Goal: Information Seeking & Learning: Learn about a topic

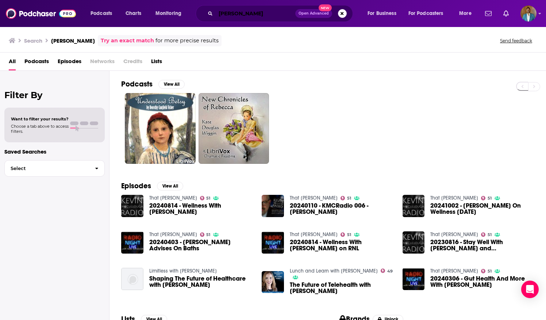
click at [222, 12] on input "[PERSON_NAME]" at bounding box center [256, 14] width 80 height 12
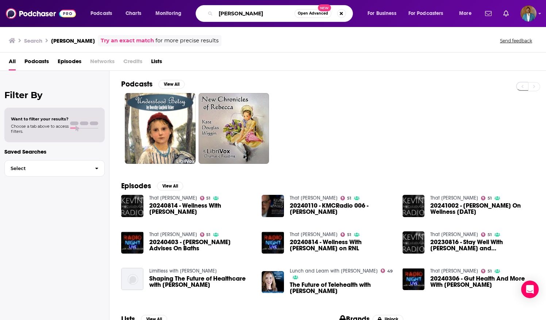
drag, startPoint x: 277, startPoint y: 16, endPoint x: 148, endPoint y: 1, distance: 130.2
click at [148, 1] on div "Podcasts Charts Monitoring [PERSON_NAME] Open Advanced New For Business For Pod…" at bounding box center [273, 13] width 546 height 27
type input "Dentalpreneur podcast"
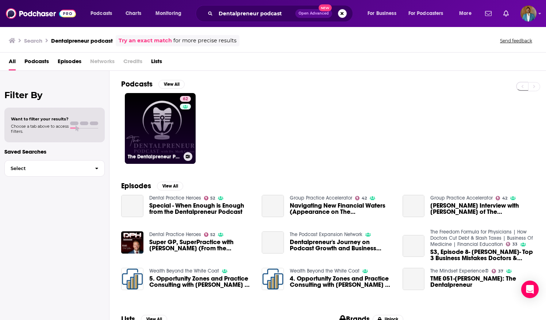
click at [155, 122] on link "62 The Dentalpreneur Podcast w/ [PERSON_NAME]" at bounding box center [160, 128] width 71 height 71
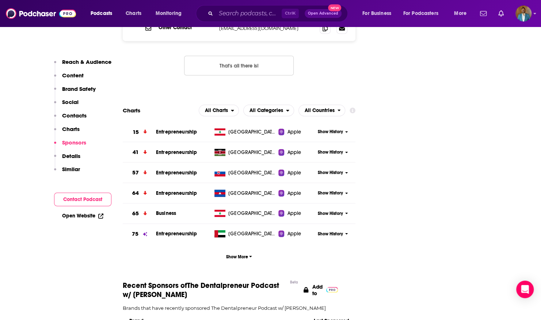
scroll to position [1001, 0]
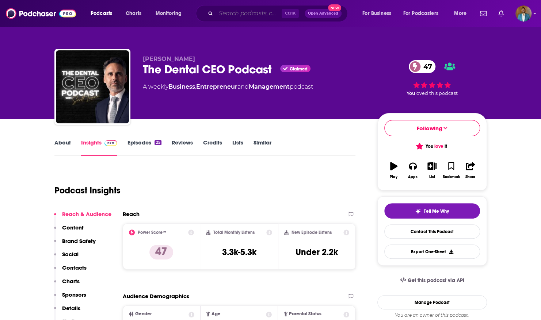
click at [236, 15] on input "Search podcasts, credits, & more..." at bounding box center [249, 14] width 66 height 12
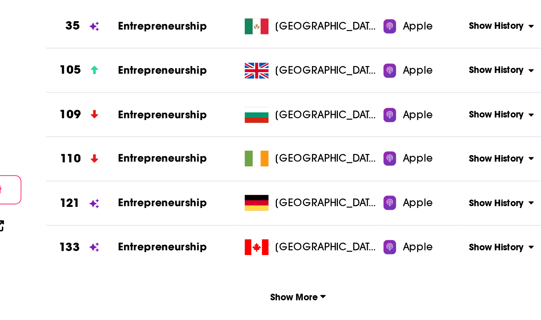
scroll to position [749, 0]
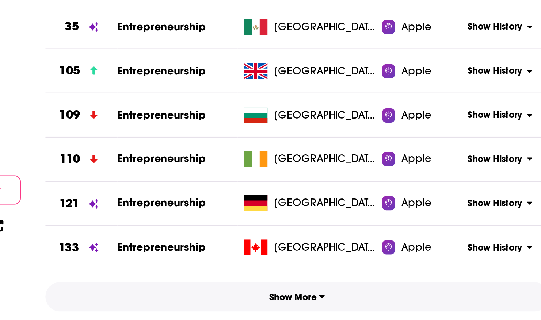
click at [247, 249] on span "Show More" at bounding box center [239, 249] width 26 height 5
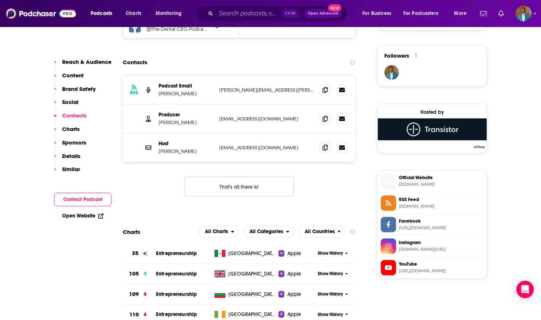
scroll to position [618, 0]
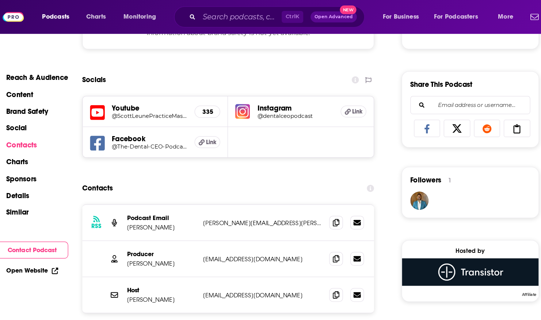
scroll to position [530, 0]
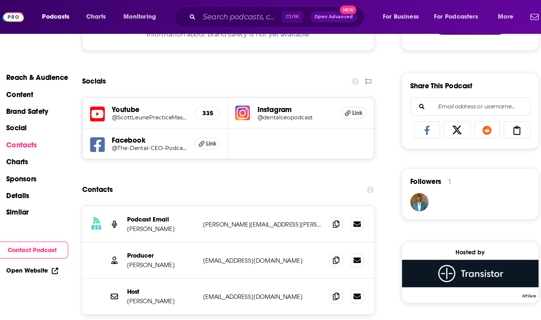
click at [75, 126] on p "Charts" at bounding box center [71, 129] width 18 height 7
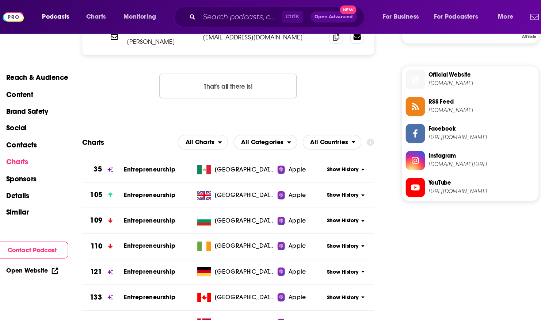
scroll to position [744, 0]
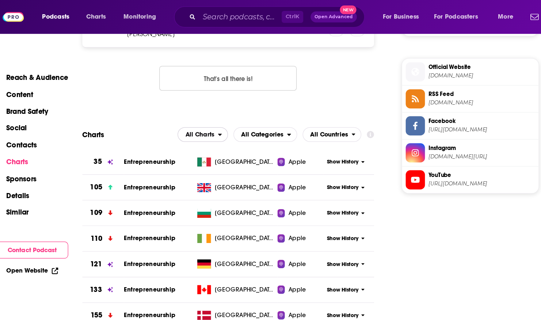
click at [232, 105] on icon "open menu" at bounding box center [232, 107] width 3 height 5
click at [228, 131] on span "Apple Charts" at bounding box center [218, 129] width 31 height 4
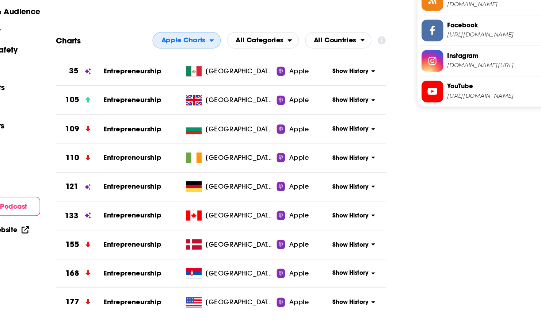
scroll to position [749, 0]
